Goal: Information Seeking & Learning: Check status

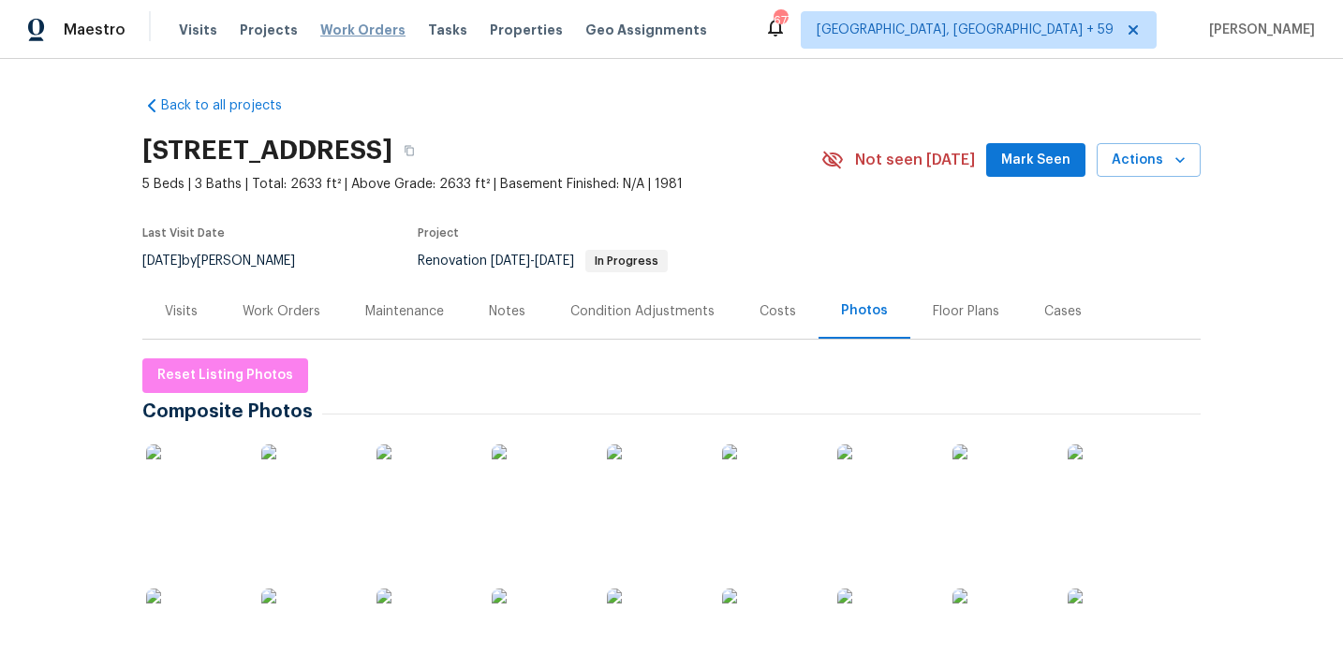
click at [354, 25] on span "Work Orders" at bounding box center [362, 30] width 85 height 19
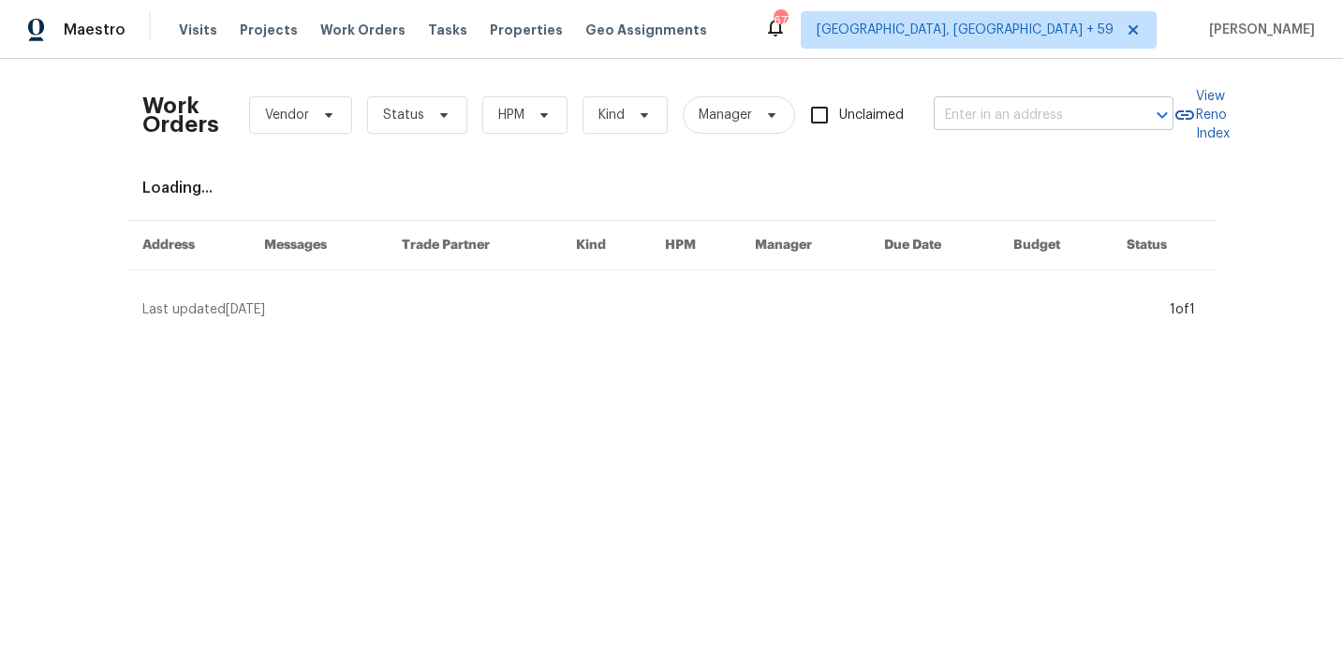
click at [1020, 119] on input "text" at bounding box center [1026, 115] width 187 height 29
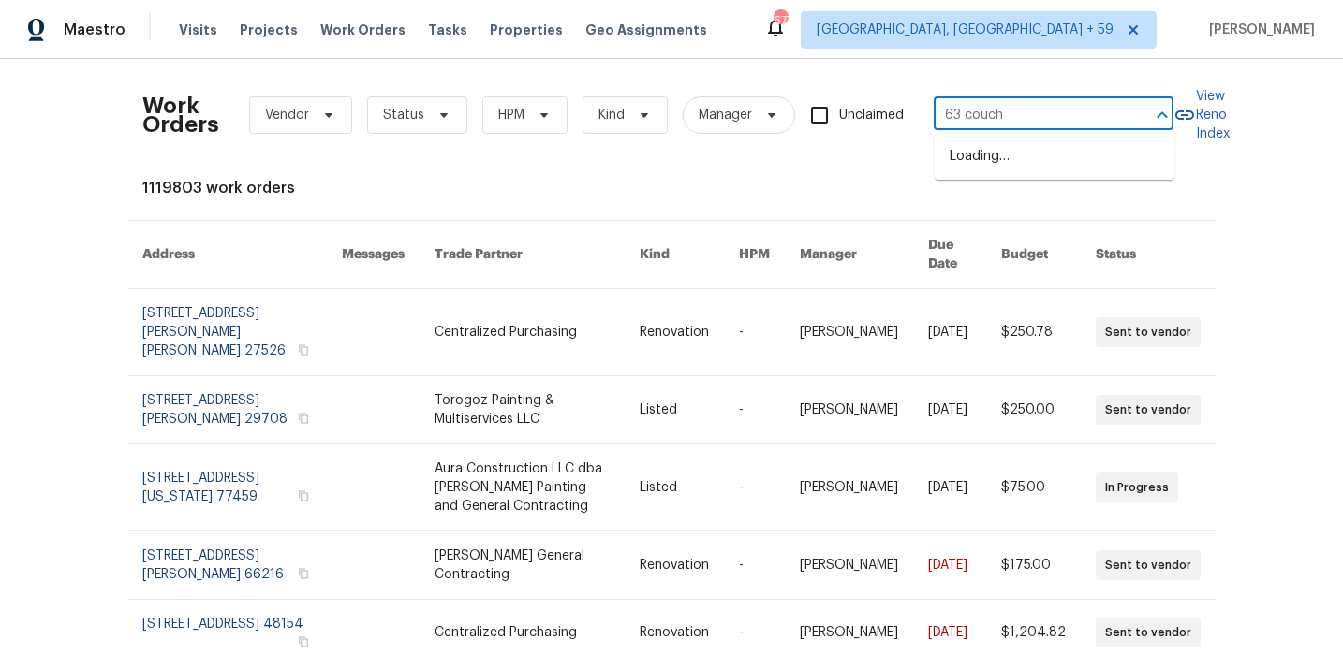
type input "63 couch"
click at [1029, 192] on li "[STREET_ADDRESS]" at bounding box center [1054, 207] width 240 height 31
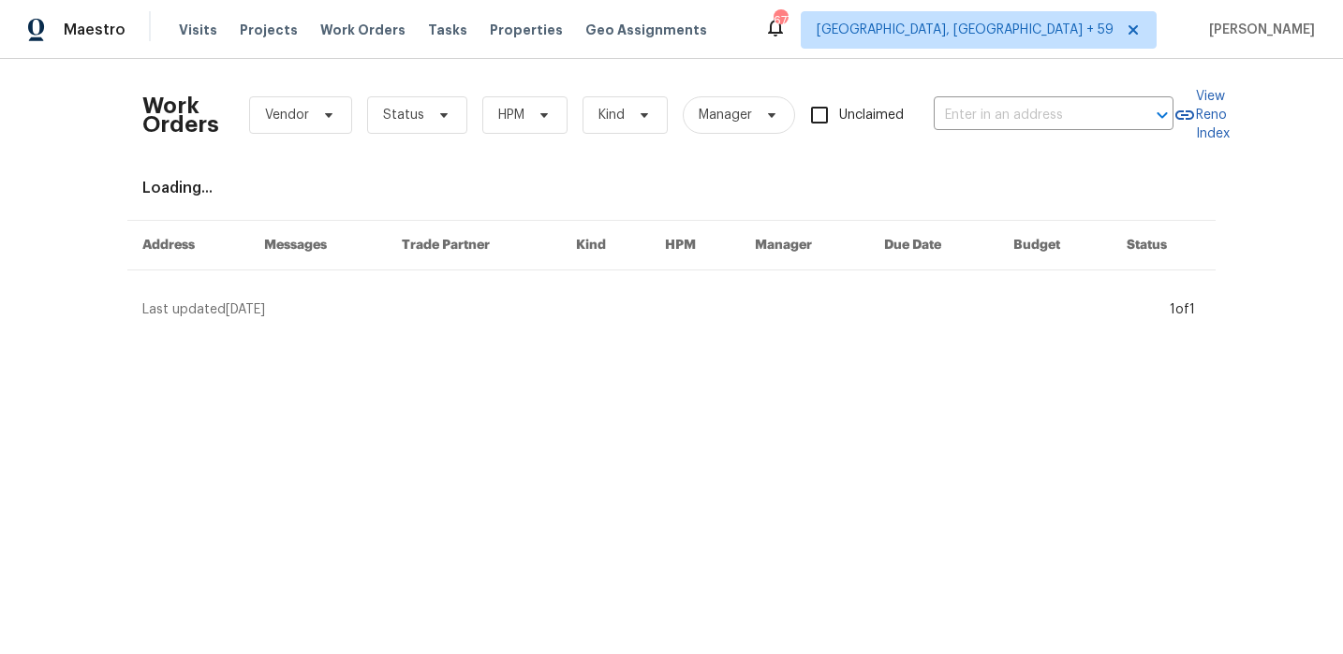
type input "[STREET_ADDRESS]"
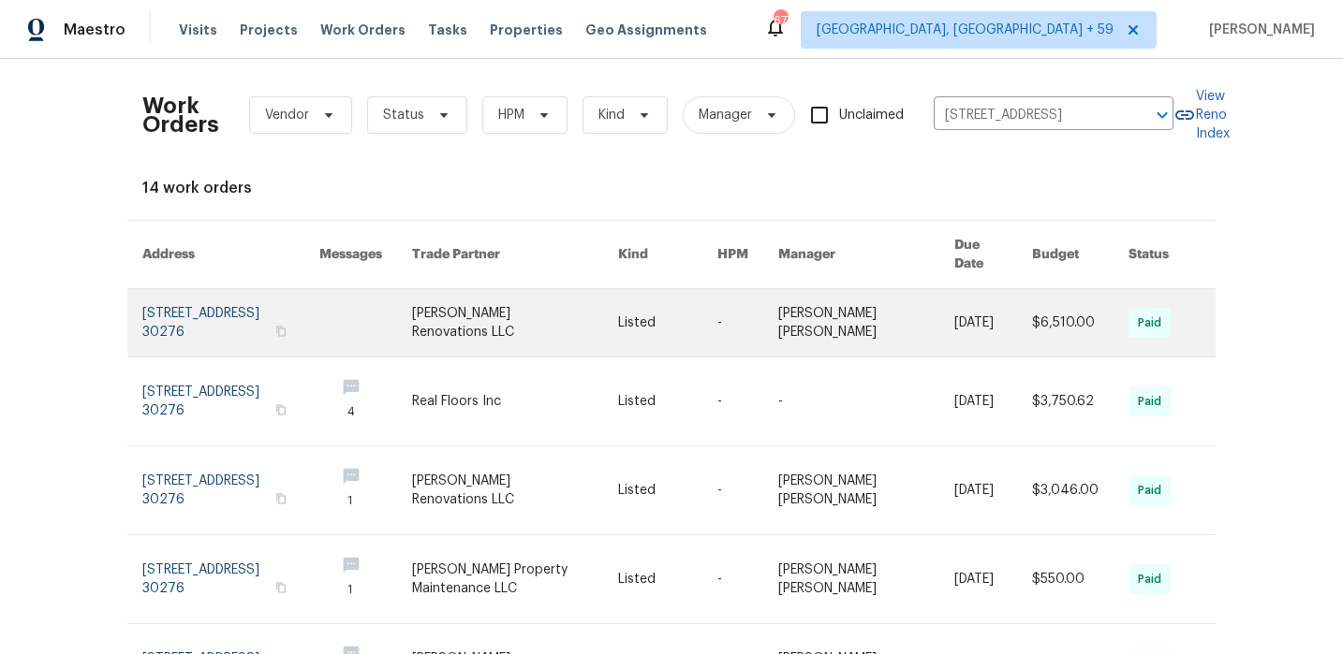
click at [350, 304] on link at bounding box center [365, 322] width 93 height 67
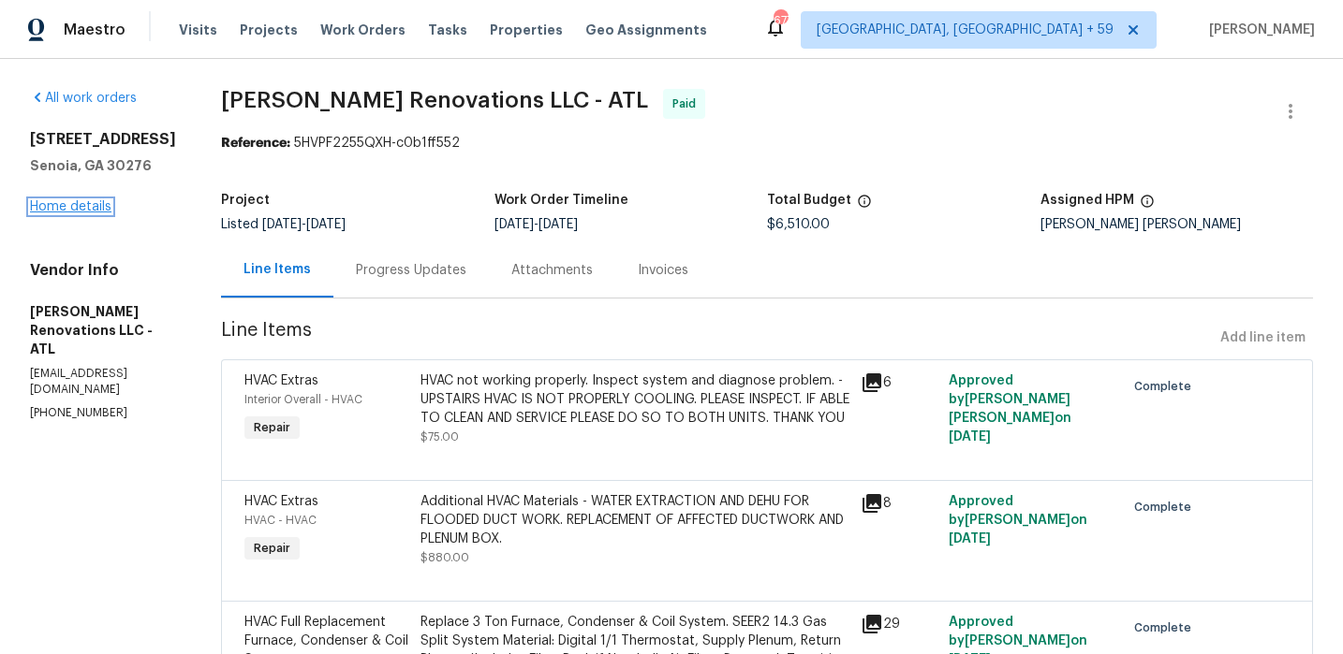
click at [65, 207] on link "Home details" at bounding box center [70, 206] width 81 height 13
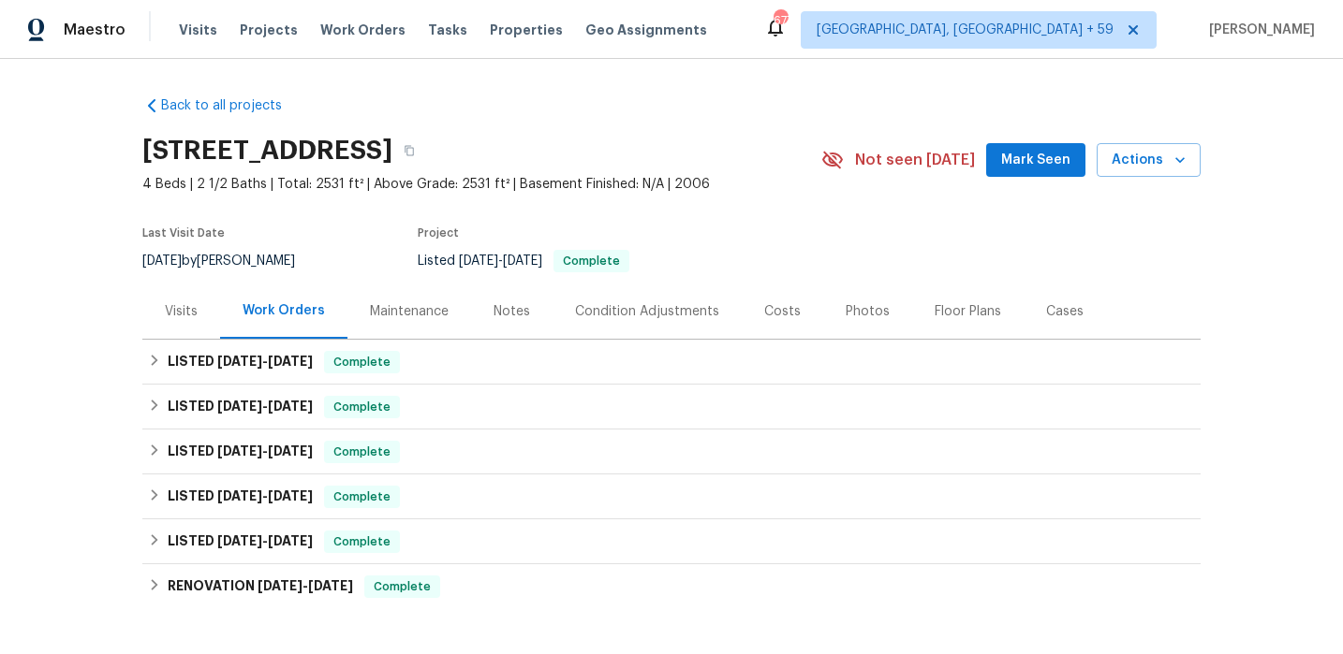
click at [183, 309] on div "Visits" at bounding box center [181, 311] width 33 height 19
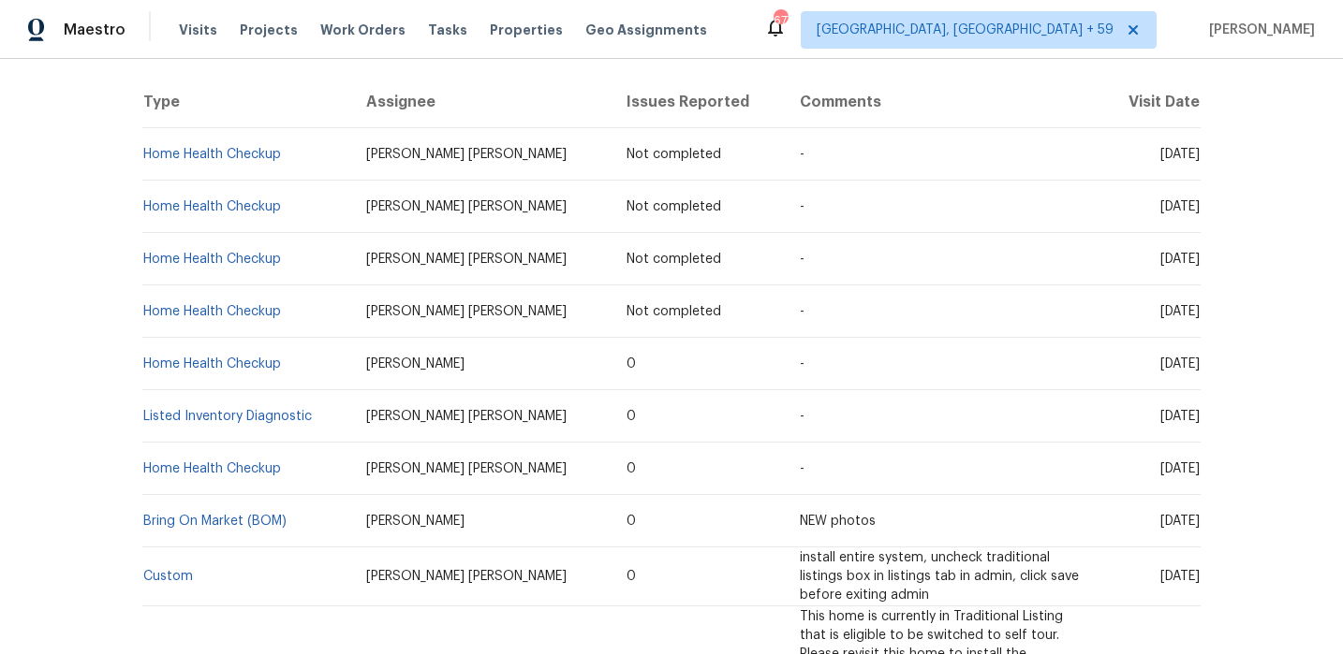
scroll to position [352, 0]
click at [244, 415] on link "Listed Inventory Diagnostic" at bounding box center [227, 415] width 169 height 13
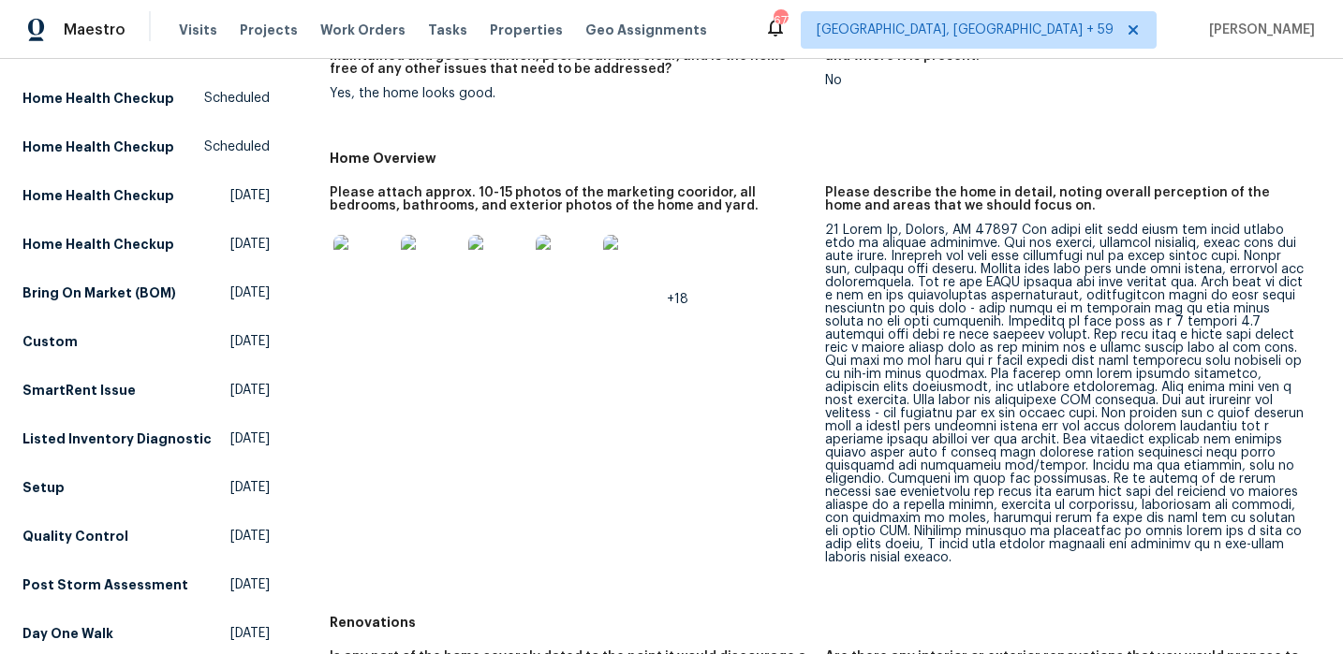
scroll to position [286, 0]
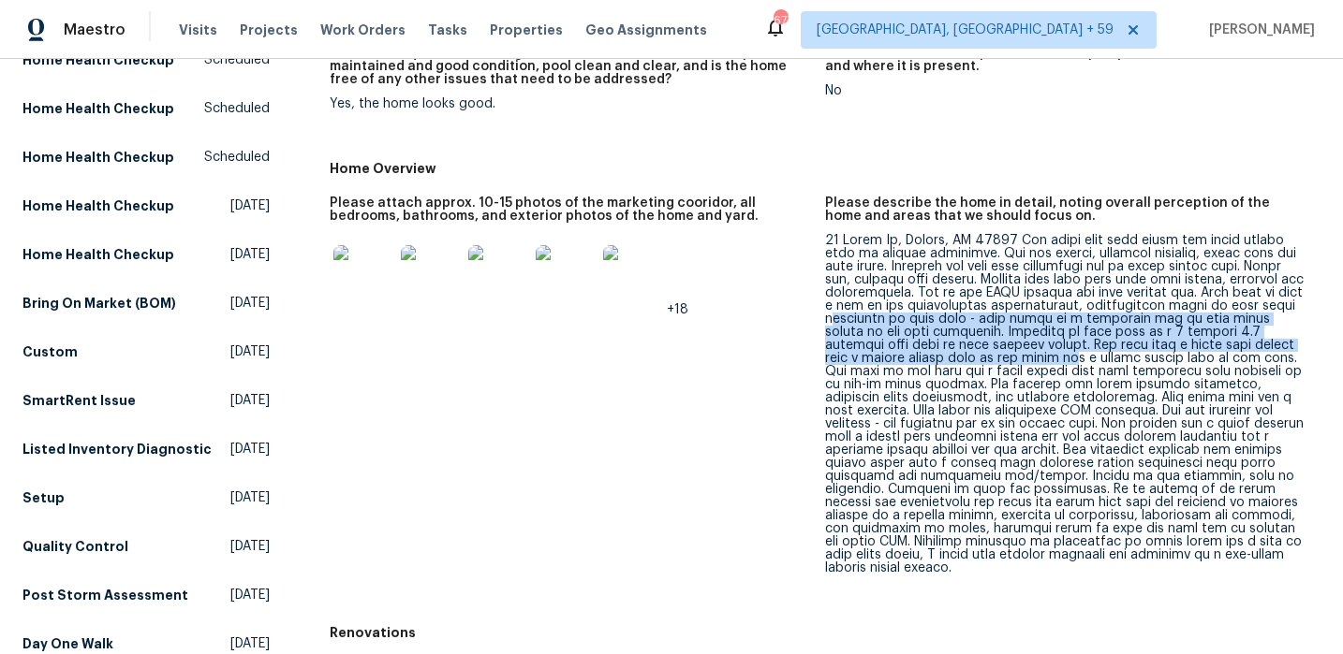
drag, startPoint x: 917, startPoint y: 318, endPoint x: 1073, endPoint y: 357, distance: 161.0
click at [1074, 355] on div at bounding box center [1065, 404] width 480 height 341
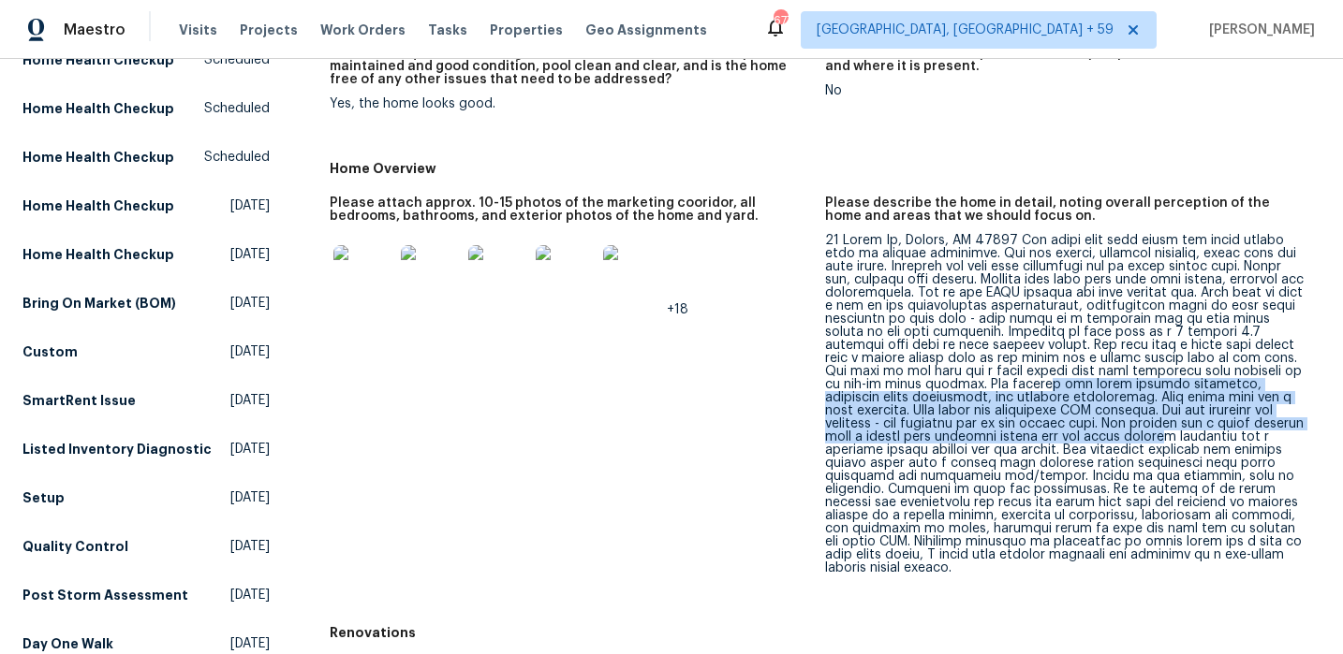
drag, startPoint x: 1012, startPoint y: 380, endPoint x: 1083, endPoint y: 433, distance: 88.4
click at [1081, 435] on div at bounding box center [1065, 404] width 480 height 341
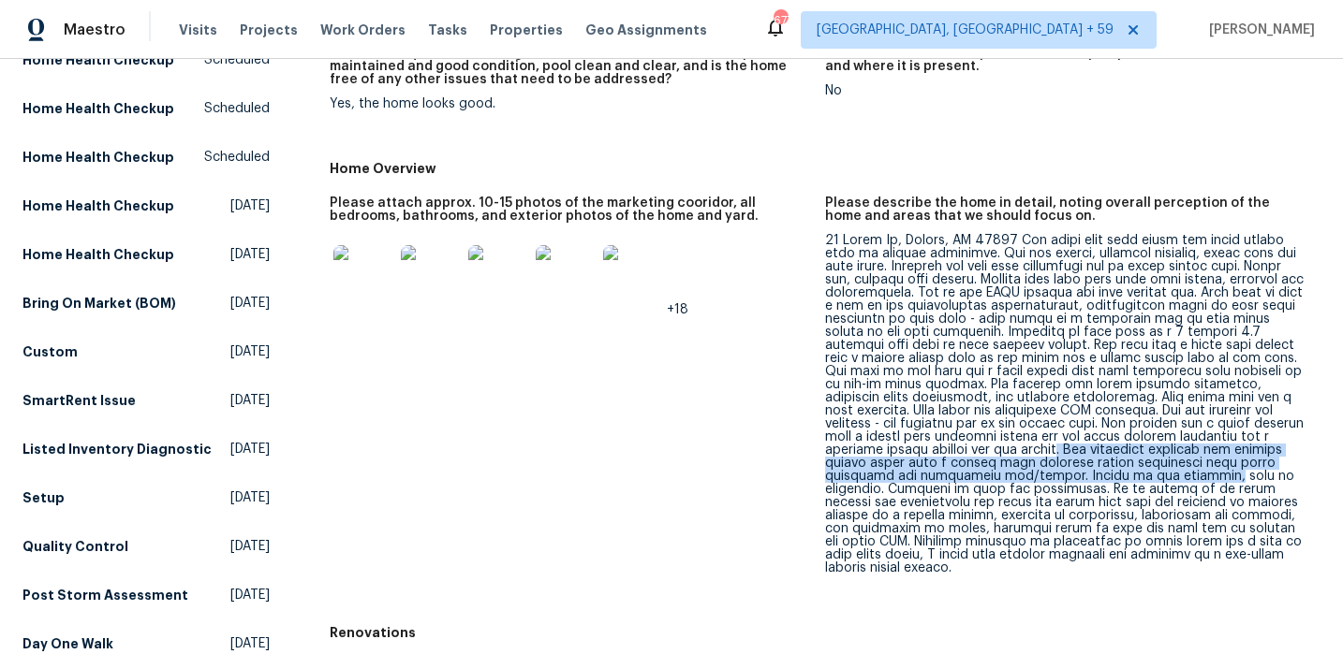
drag, startPoint x: 970, startPoint y: 453, endPoint x: 1050, endPoint y: 472, distance: 82.7
click at [1050, 472] on div at bounding box center [1065, 404] width 480 height 341
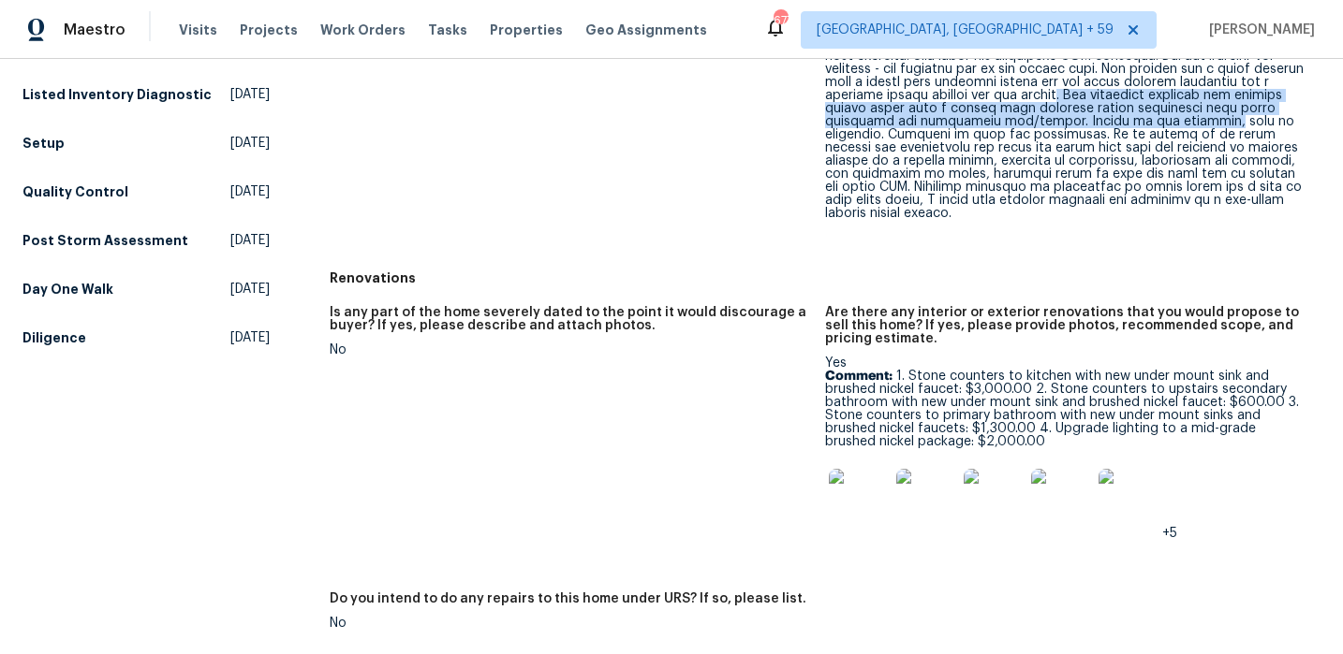
scroll to position [628, 0]
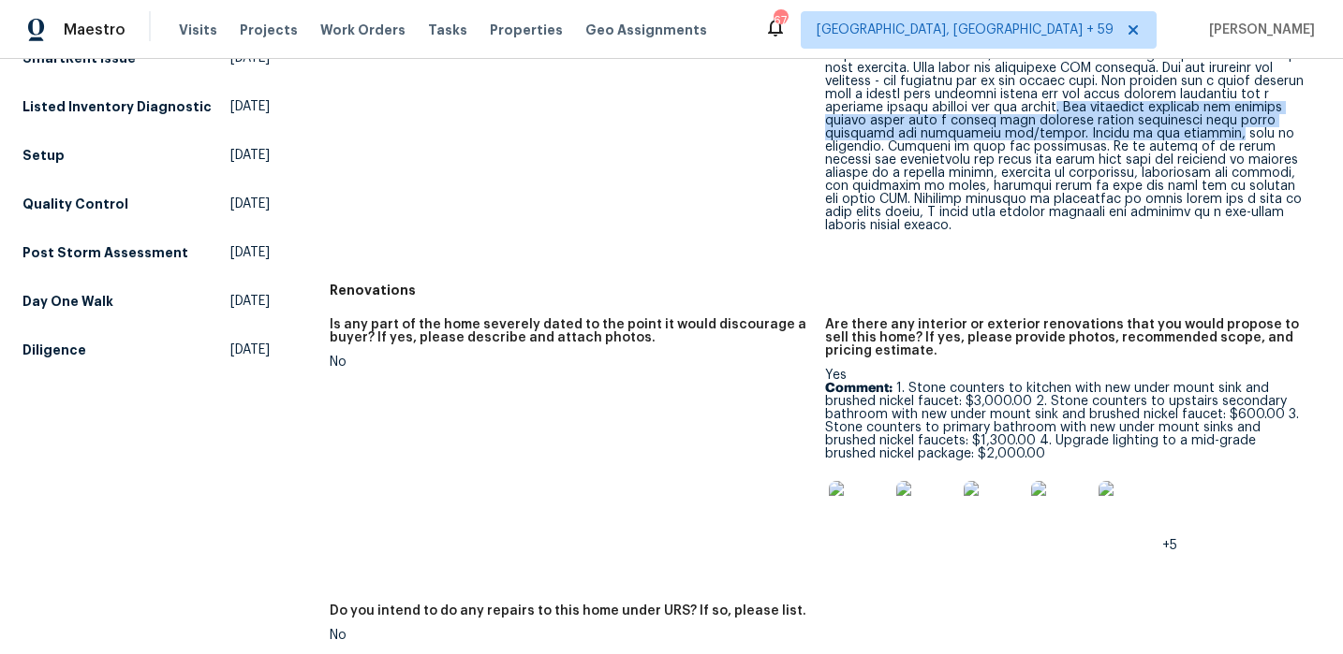
click at [856, 494] on img at bounding box center [859, 511] width 60 height 60
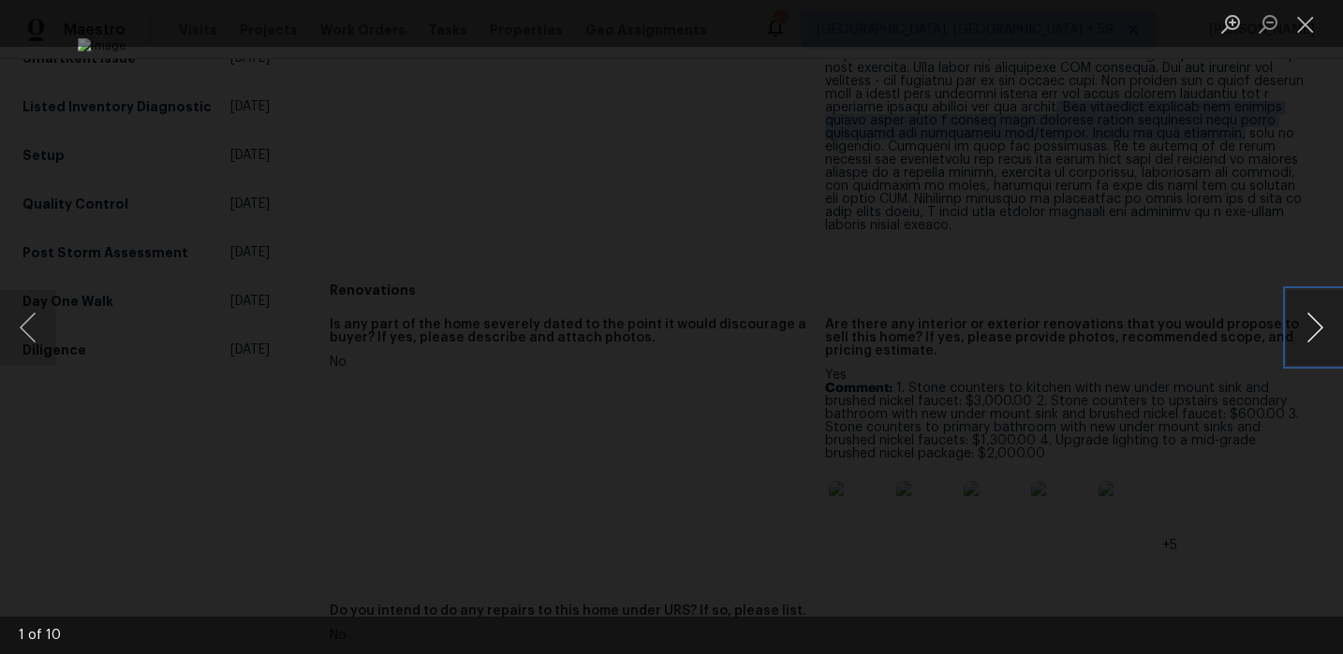
click at [1312, 321] on button "Next image" at bounding box center [1314, 327] width 56 height 75
